Goal: Subscribe to service/newsletter

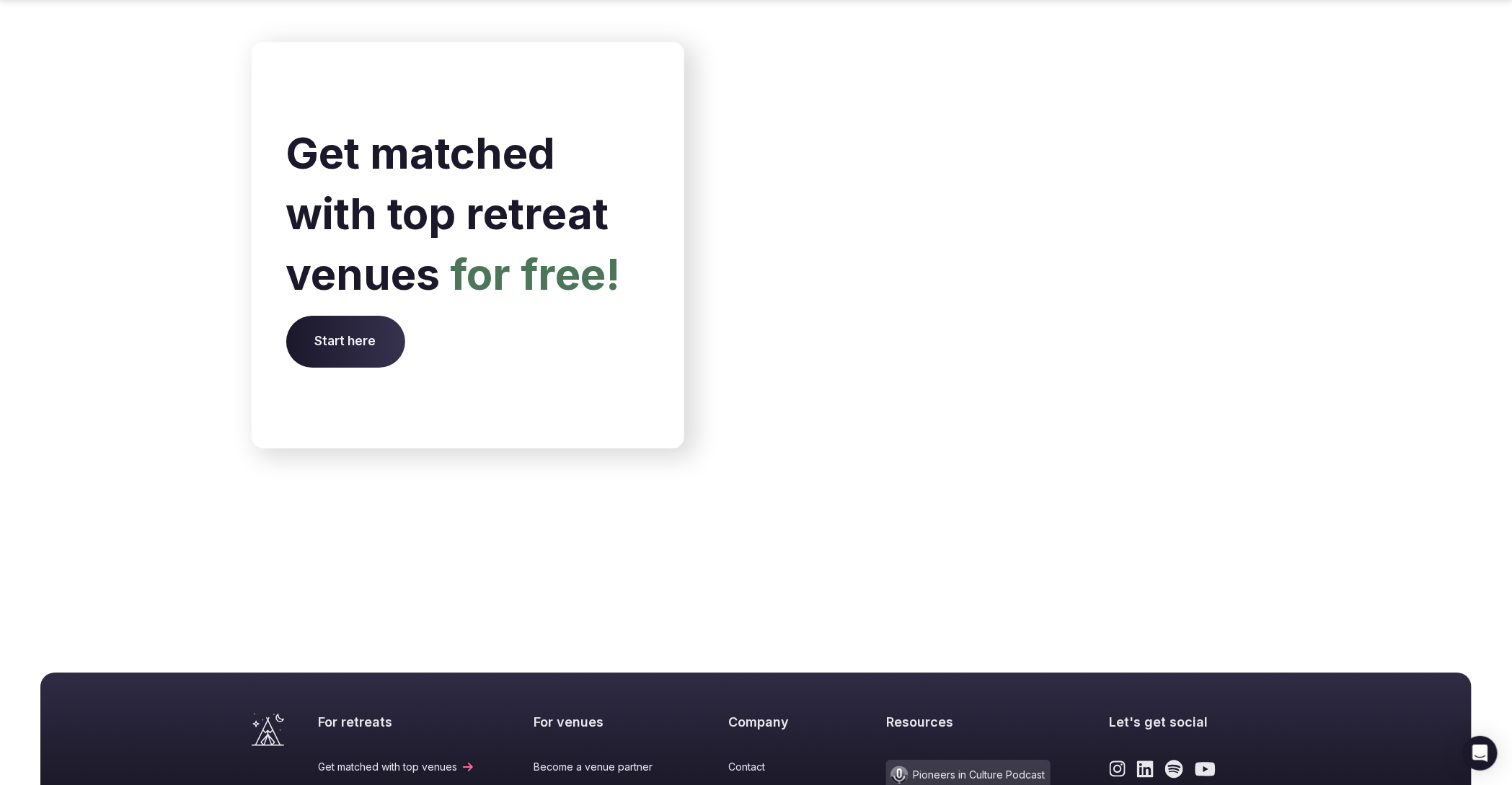
scroll to position [5852, 0]
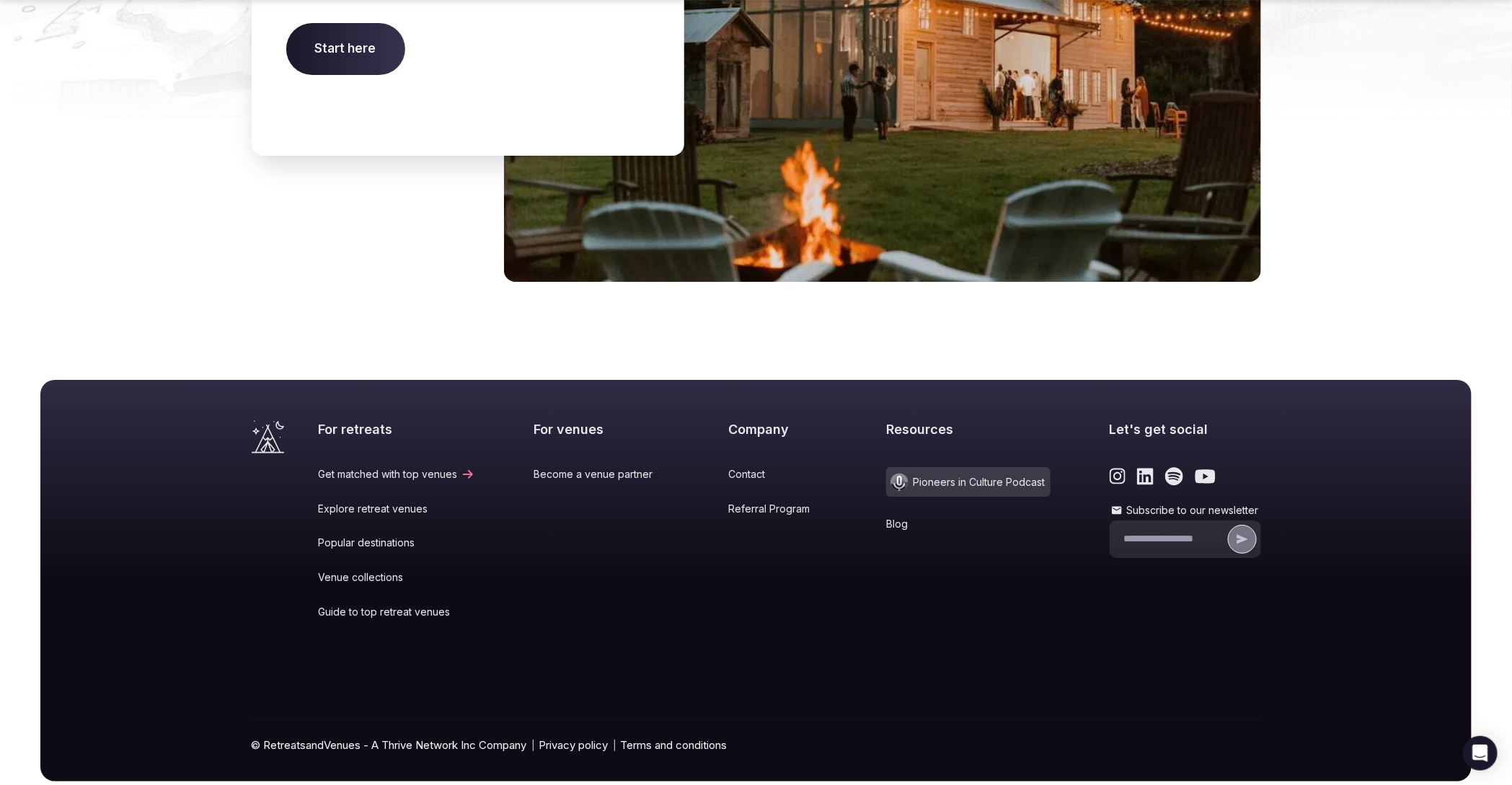
click at [1238, 532] on icon "submit" at bounding box center [1242, 539] width 14 height 14
click at [1174, 532] on input "Subscribe to our newsletter" at bounding box center [1174, 539] width 101 height 14
click at [1149, 532] on input "Subscribe to our newsletter" at bounding box center [1174, 539] width 101 height 14
click at [1031, 562] on div "Resources Pioneers in Culture Podcast Blog" at bounding box center [968, 529] width 165 height 218
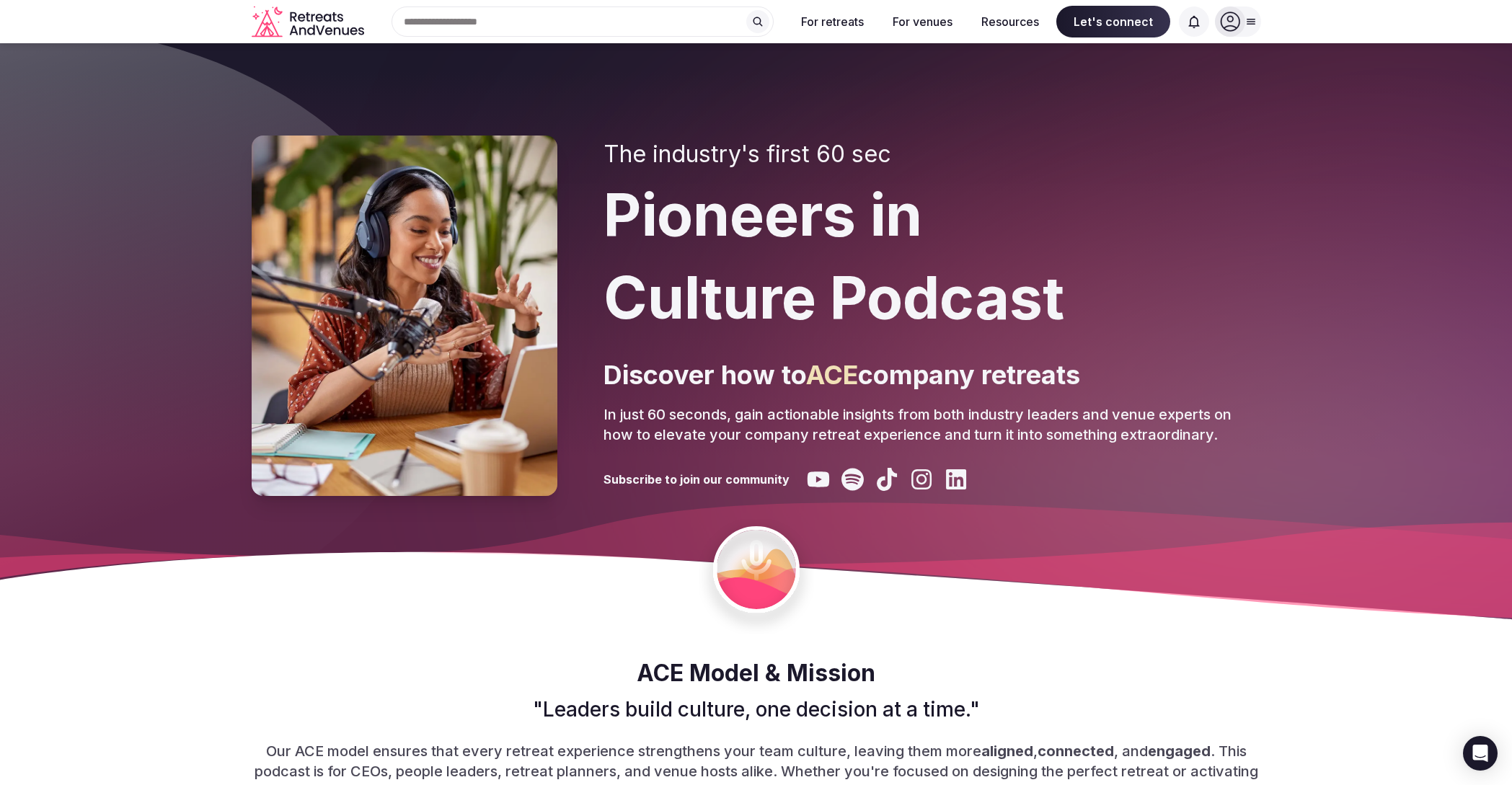
scroll to position [8104, 0]
